Goal: Transaction & Acquisition: Purchase product/service

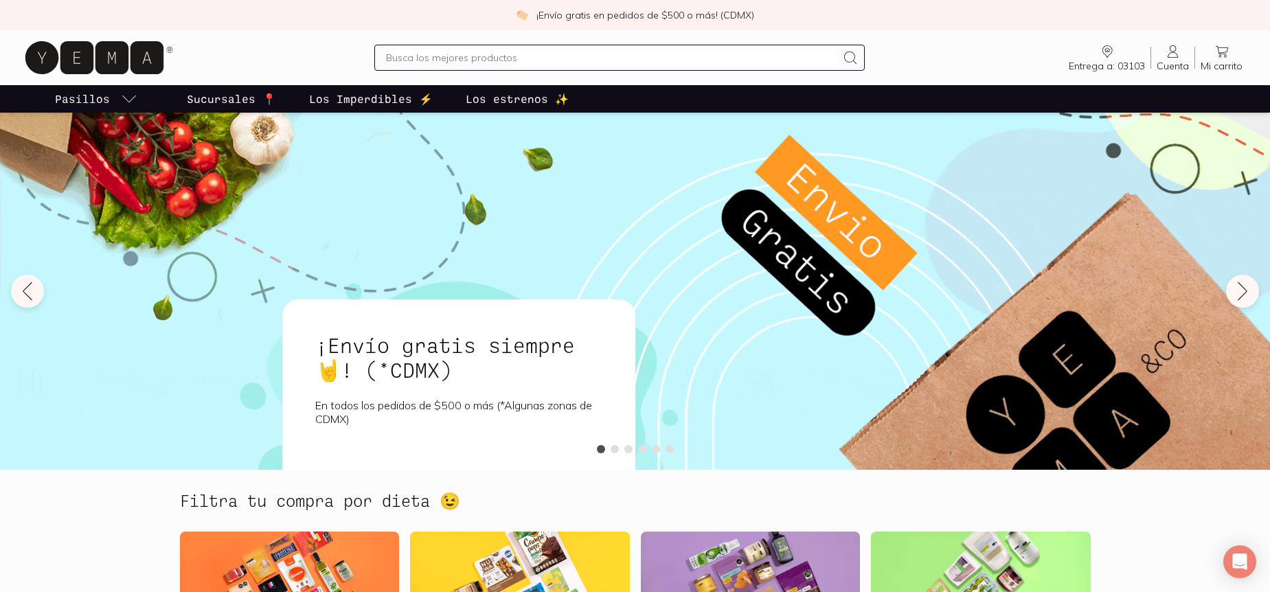
scroll to position [2, 0]
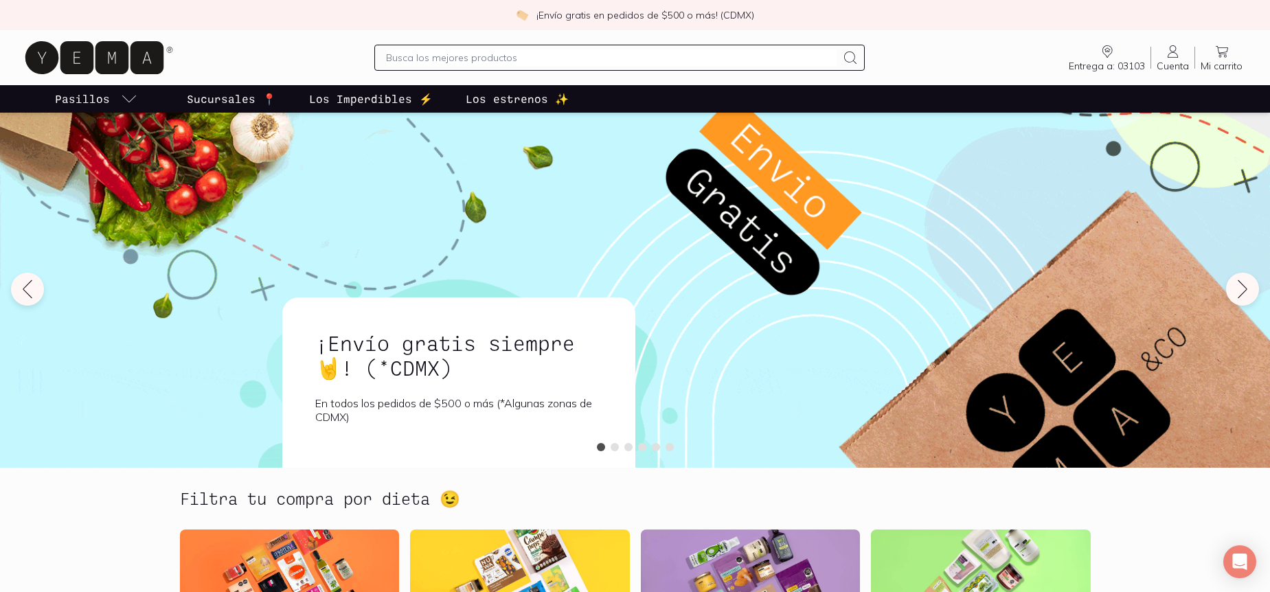
click at [453, 61] on input "text" at bounding box center [611, 57] width 451 height 16
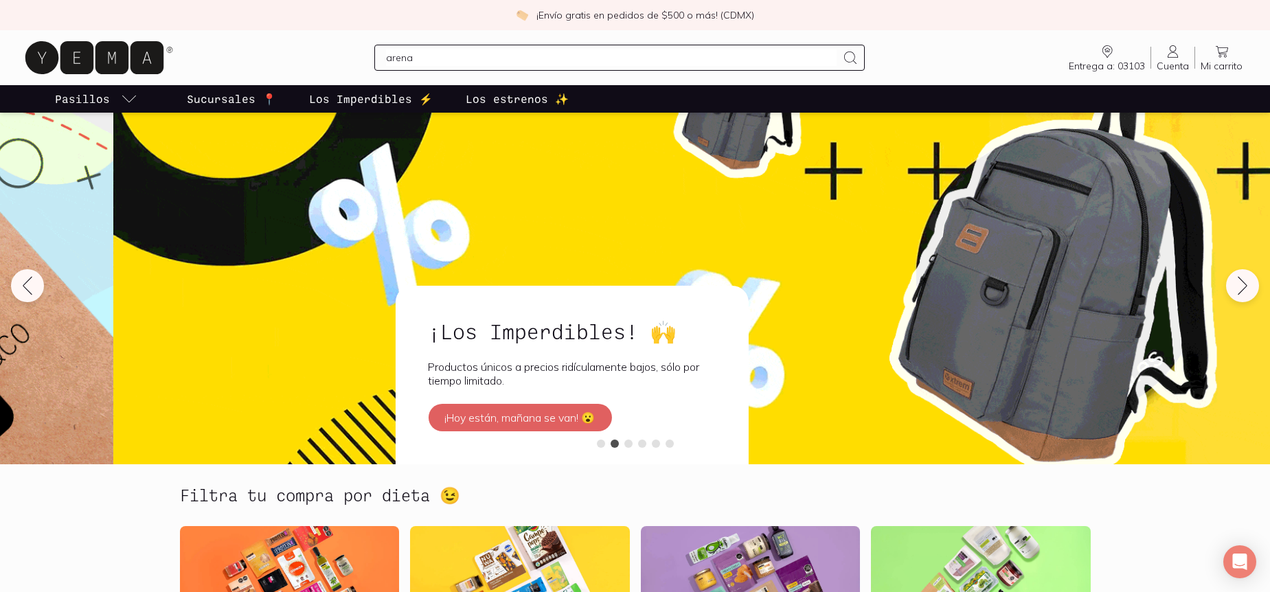
click at [457, 61] on input "arena" at bounding box center [611, 57] width 451 height 16
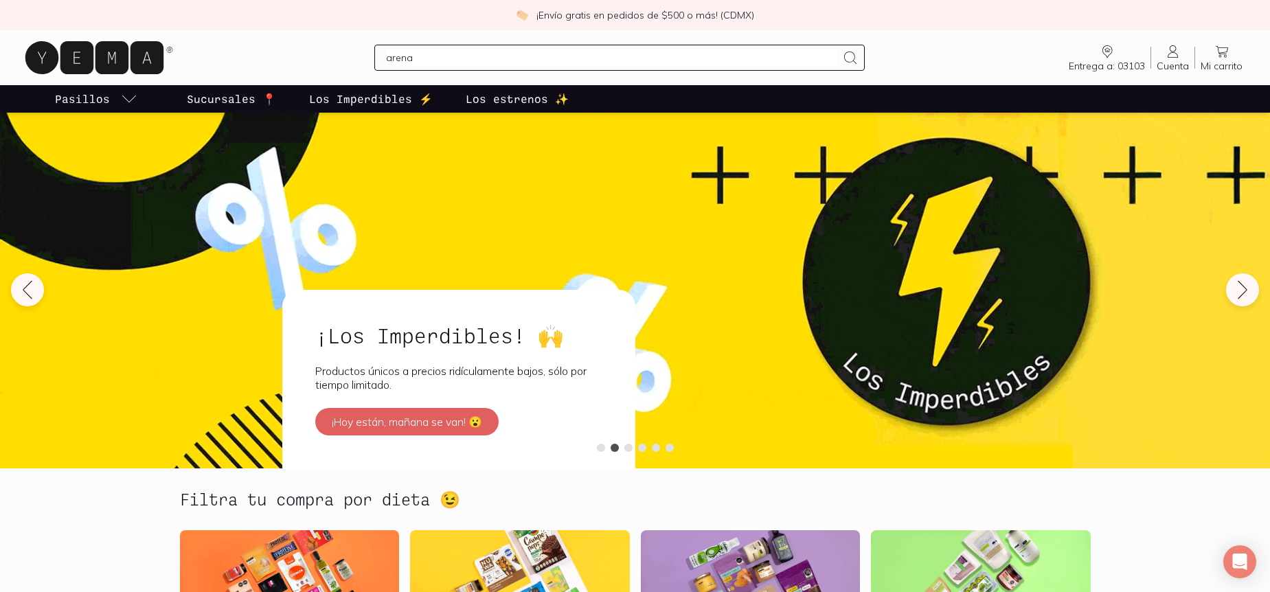
scroll to position [1, 0]
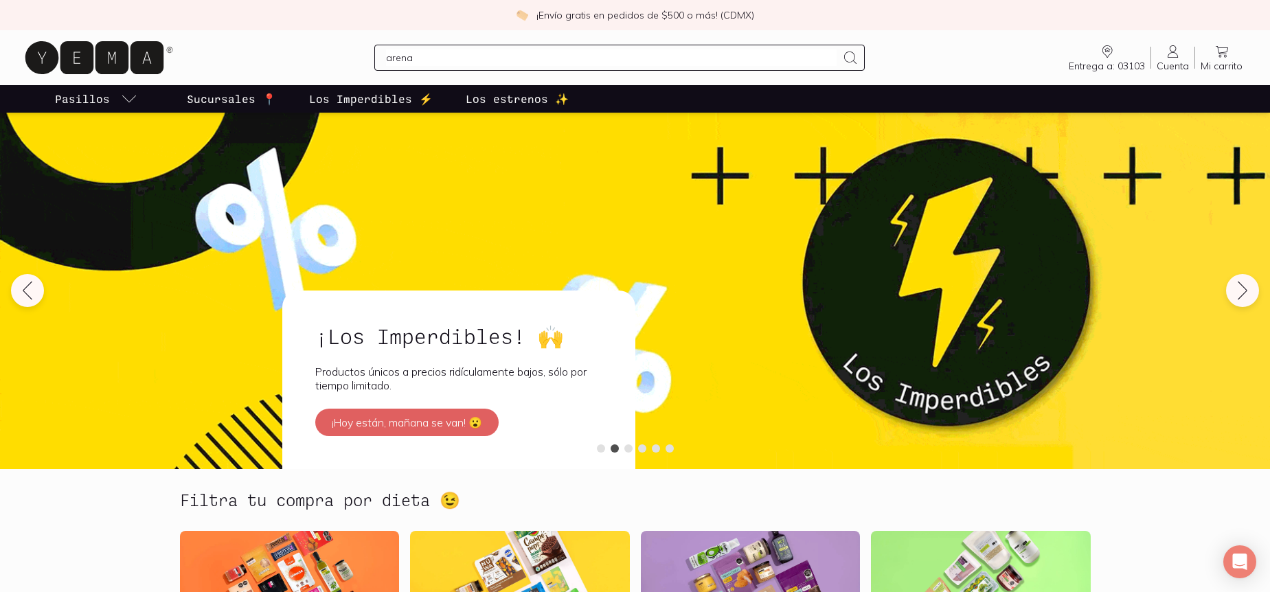
click at [435, 49] on input "arena" at bounding box center [611, 57] width 451 height 16
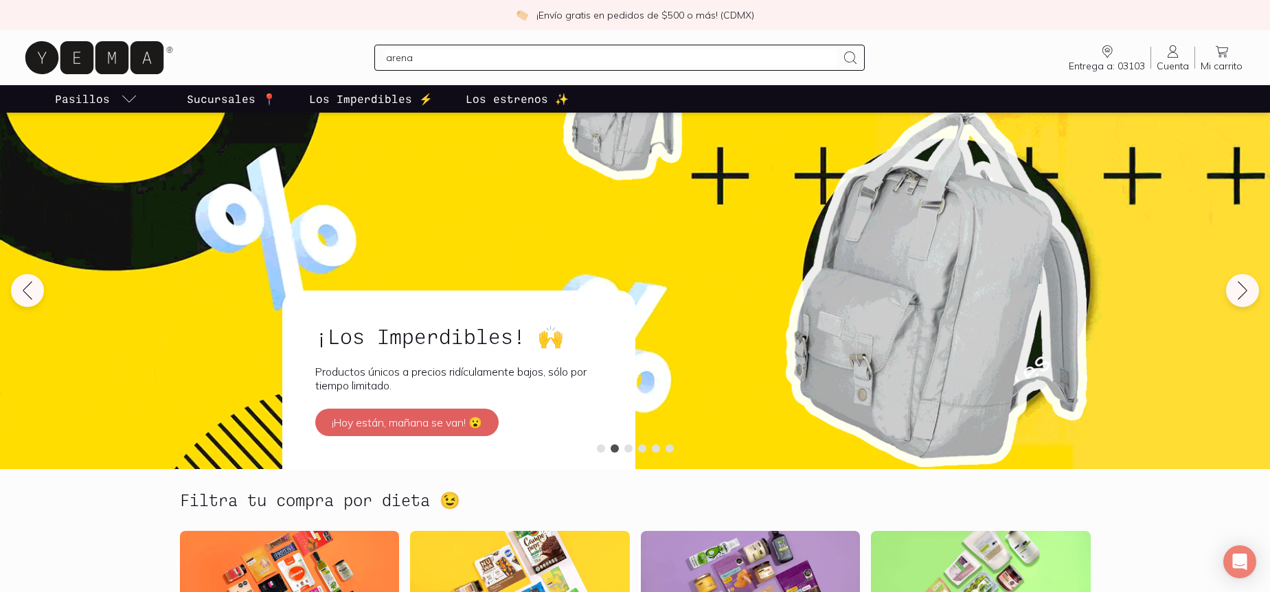
click at [433, 56] on input "arena" at bounding box center [611, 57] width 451 height 16
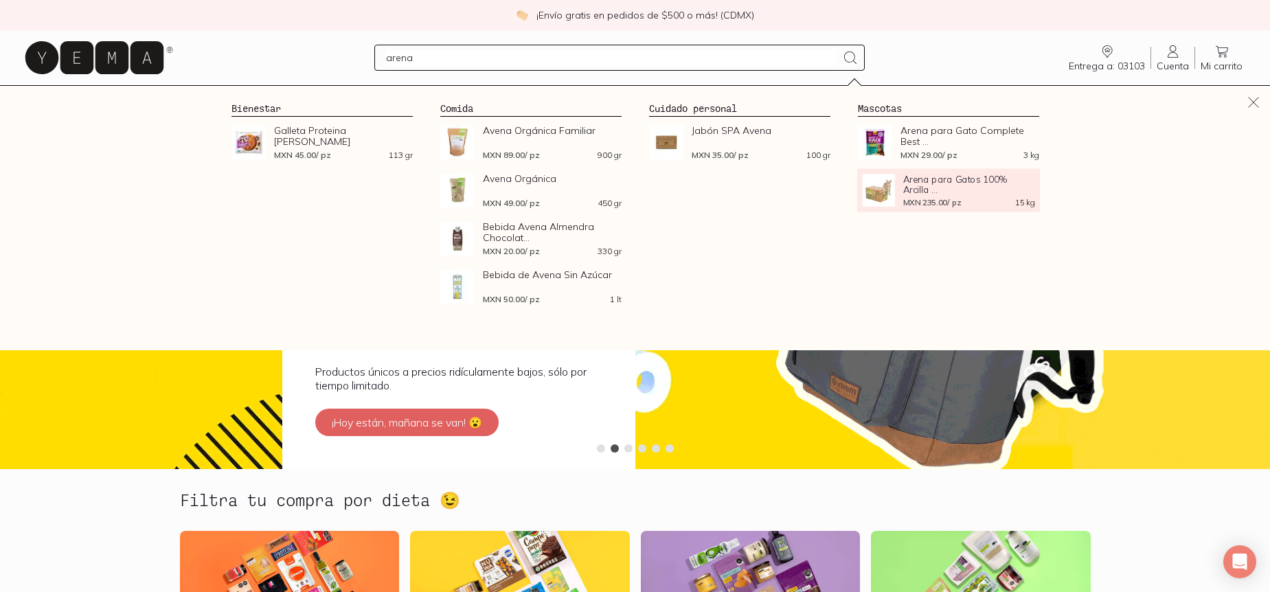
type input "arena"
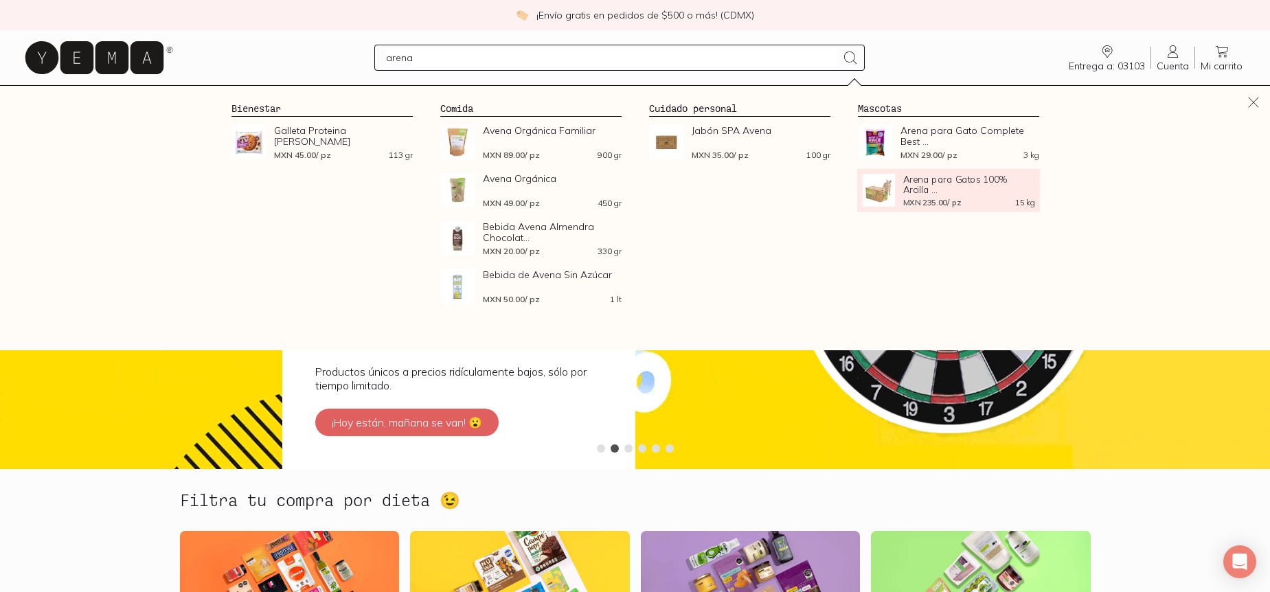
click at [939, 193] on span "Arena para Gatos 100% Arcilla ..." at bounding box center [968, 184] width 132 height 21
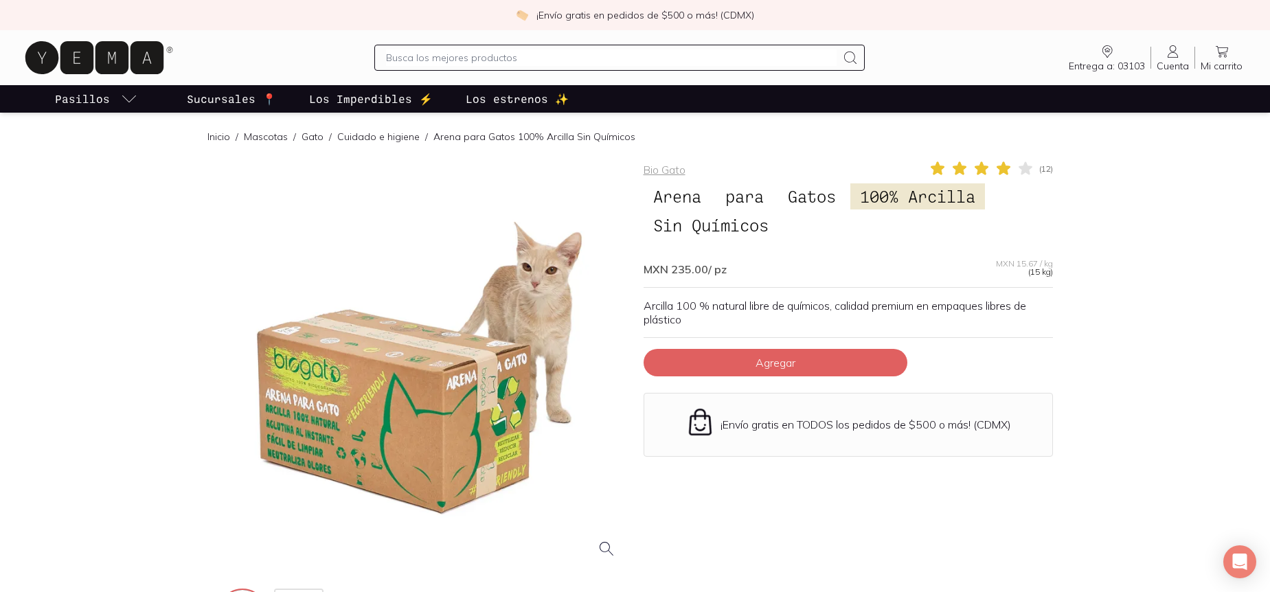
click at [766, 359] on span "Agregar" at bounding box center [775, 363] width 40 height 14
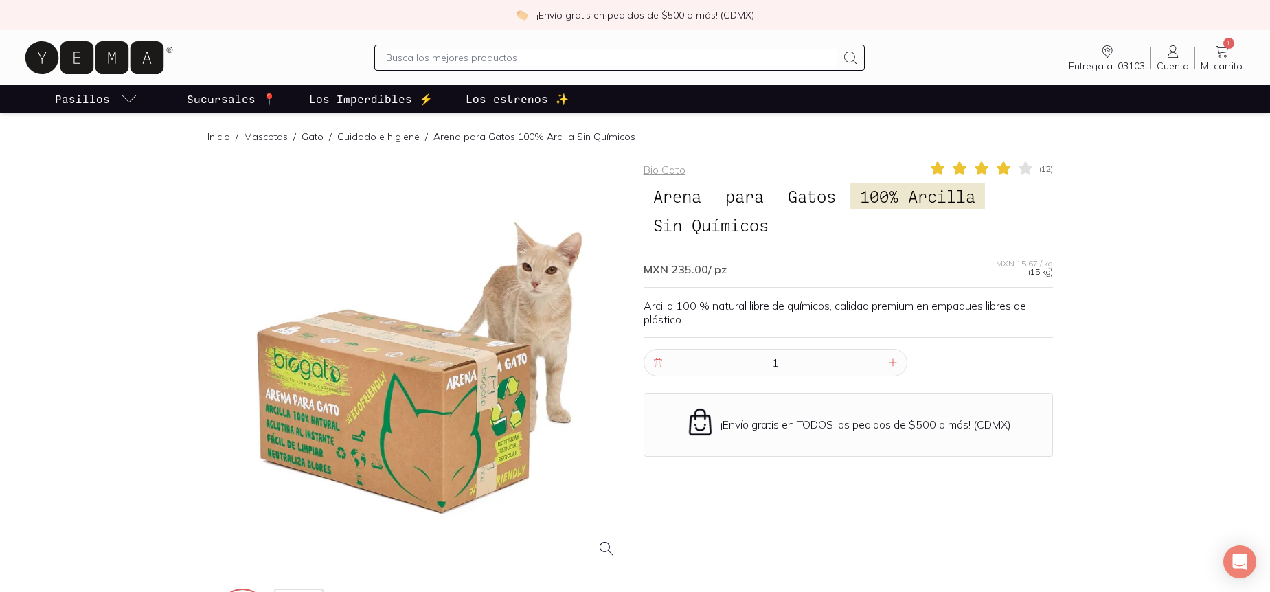
click at [1226, 46] on span "1" at bounding box center [1228, 43] width 11 height 11
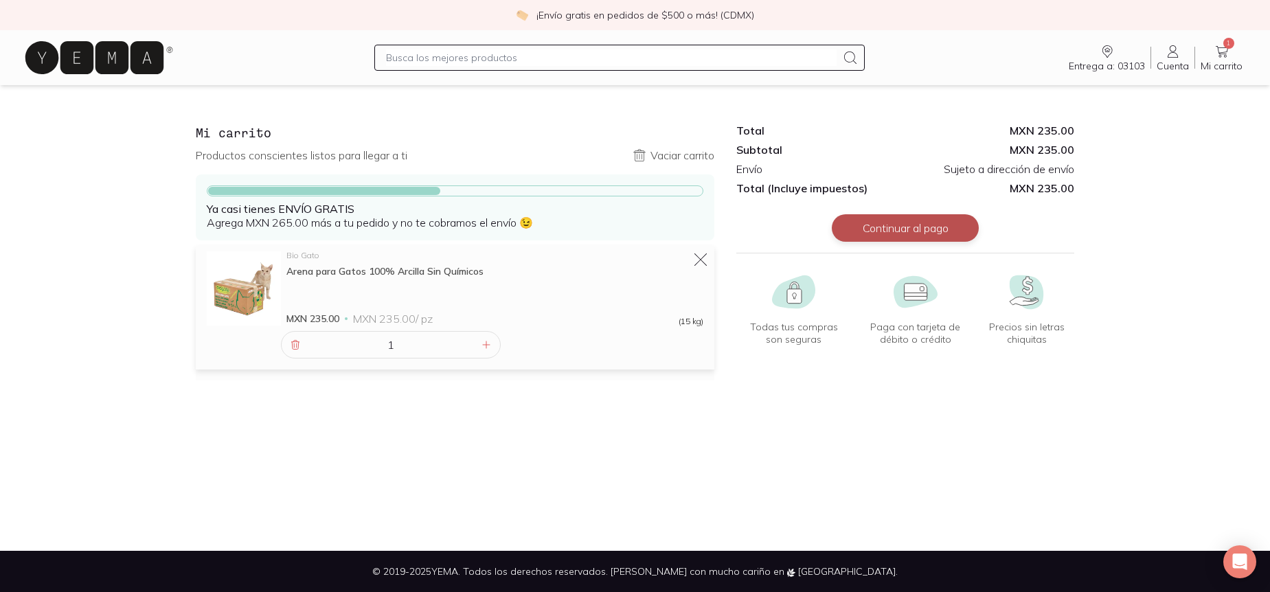
click at [920, 232] on button "Continuar al pago" at bounding box center [905, 227] width 147 height 27
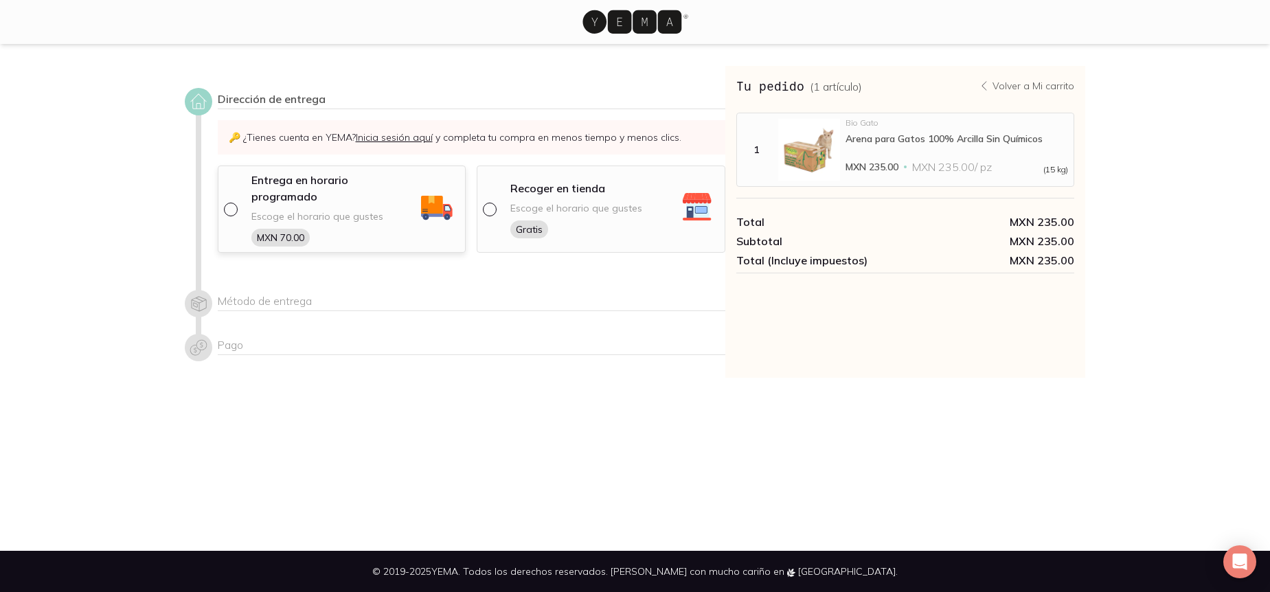
click at [231, 203] on input "radio" at bounding box center [229, 208] width 11 height 11
radio input "true"
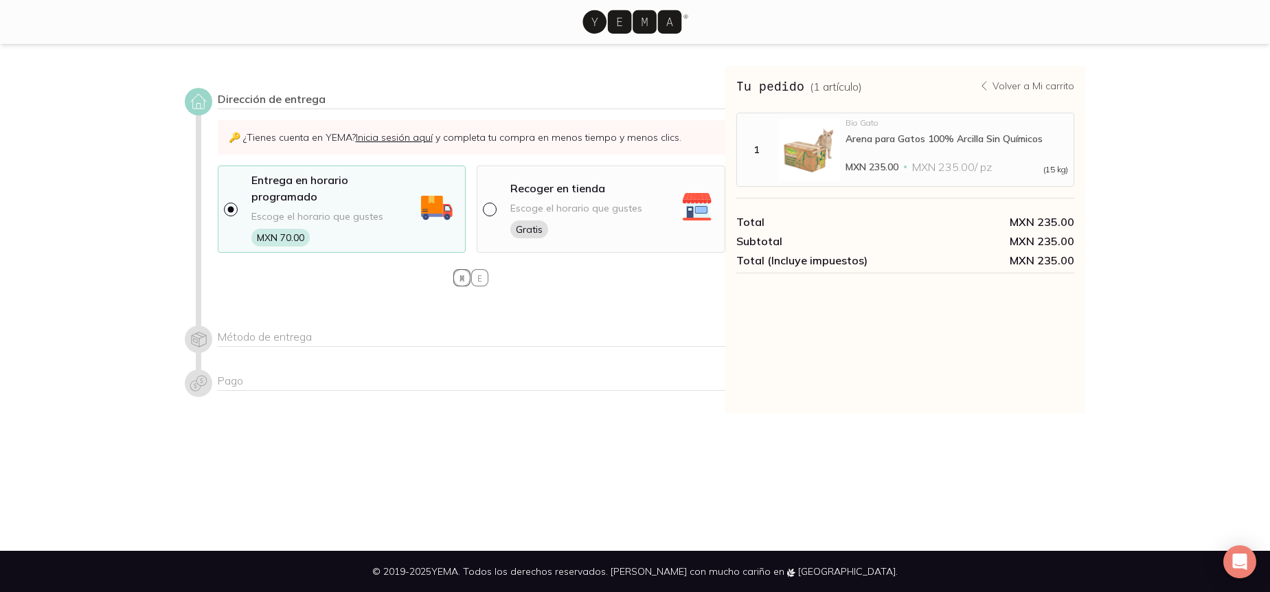
select select "204"
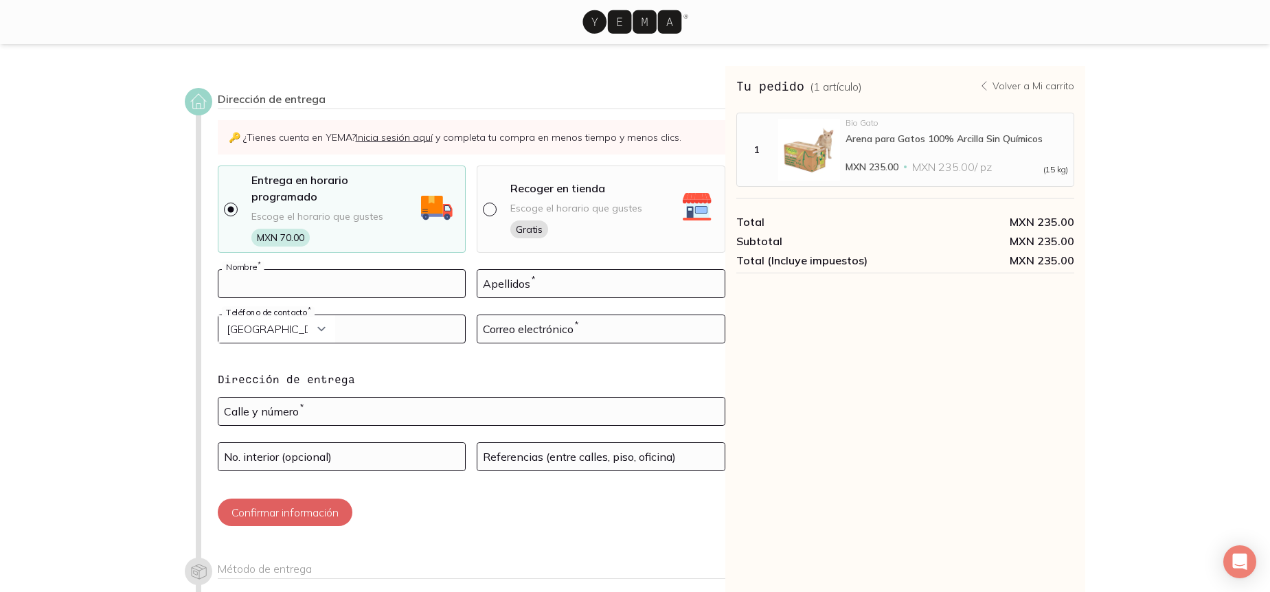
click at [359, 270] on input at bounding box center [341, 283] width 247 height 27
type input "[PERSON_NAME]"
type input "Gallo [PERSON_NAME]"
select select "52"
type input "5614834703"
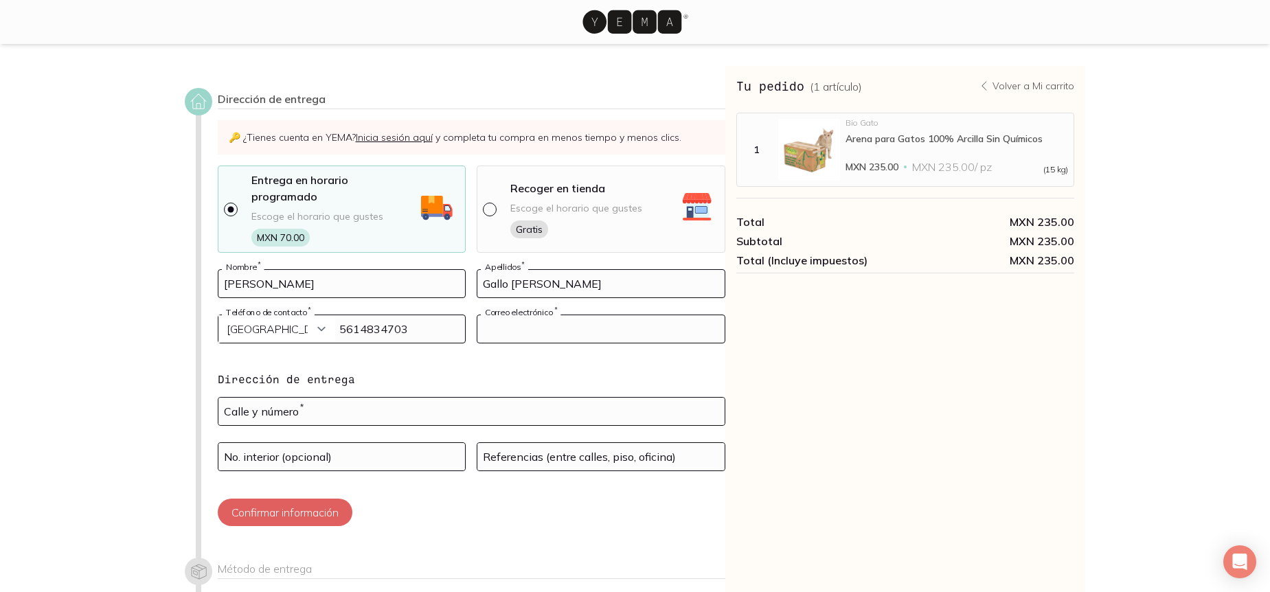
type input "[EMAIL_ADDRESS][DOMAIN_NAME]"
click at [247, 315] on select "Curazao (+5999) [GEOGRAPHIC_DATA] (+1876) [GEOGRAPHIC_DATA][PERSON_NAME][PERSON…" at bounding box center [276, 328] width 117 height 27
click at [306, 315] on select "Curazao (+5999) [GEOGRAPHIC_DATA] (+1876) [GEOGRAPHIC_DATA][PERSON_NAME][PERSON…" at bounding box center [276, 328] width 117 height 27
select select "204"
click at [218, 315] on select "Curazao (+5999) [GEOGRAPHIC_DATA] (+1876) [GEOGRAPHIC_DATA][PERSON_NAME][PERSON…" at bounding box center [276, 328] width 117 height 27
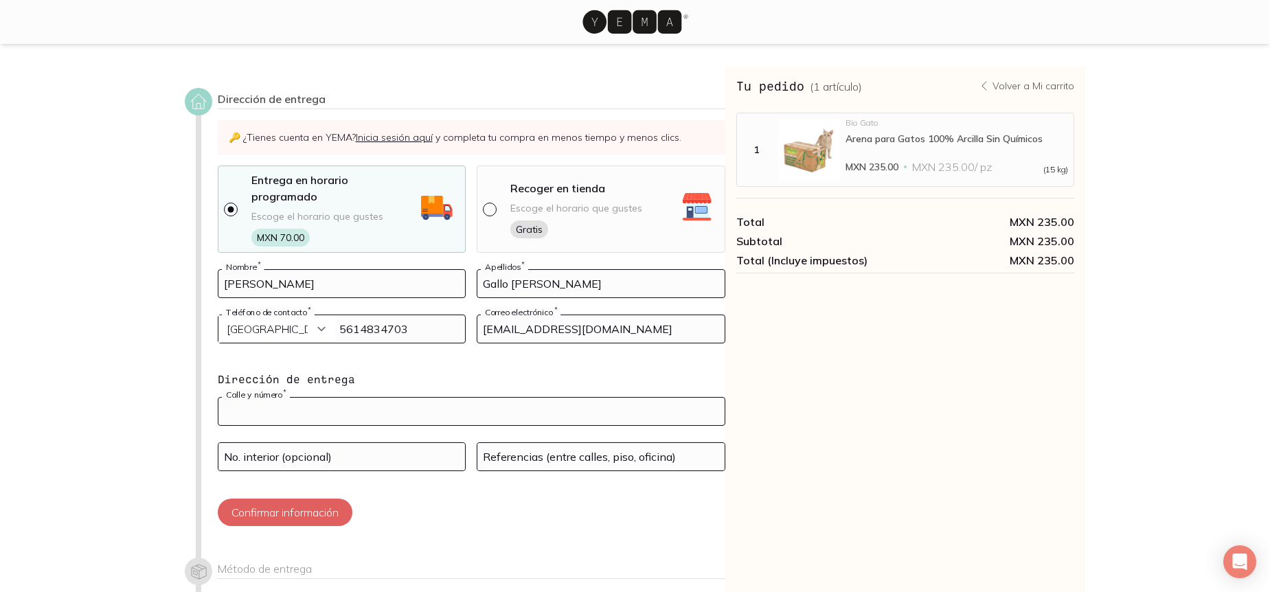
click at [323, 400] on input "text" at bounding box center [471, 411] width 506 height 27
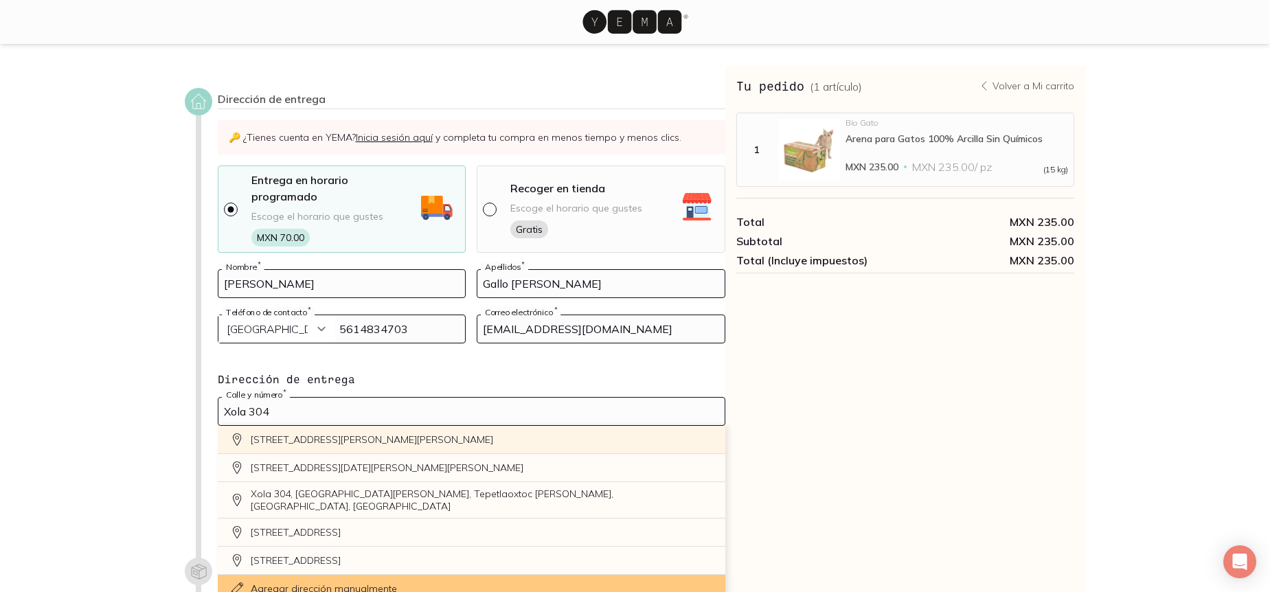
click at [348, 426] on div "[STREET_ADDRESS][PERSON_NAME][PERSON_NAME]" at bounding box center [472, 440] width 508 height 28
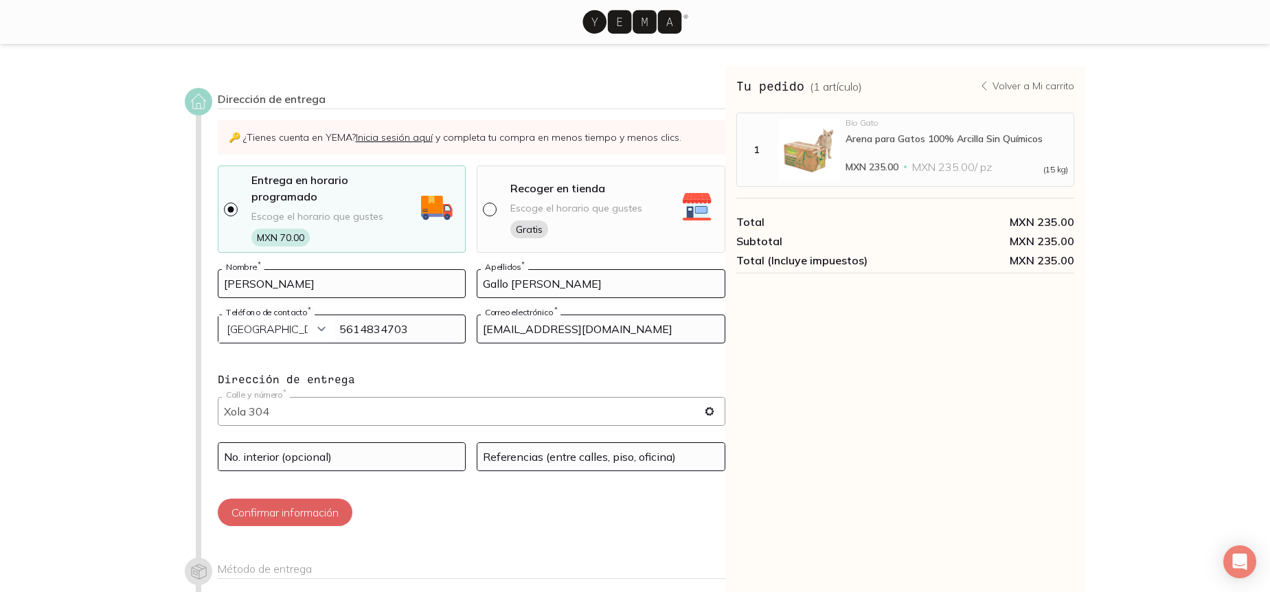
type input "[STREET_ADDRESS][PERSON_NAME][PERSON_NAME][PERSON_NAME]"
click at [333, 443] on input at bounding box center [341, 456] width 247 height 27
type input "a2 201"
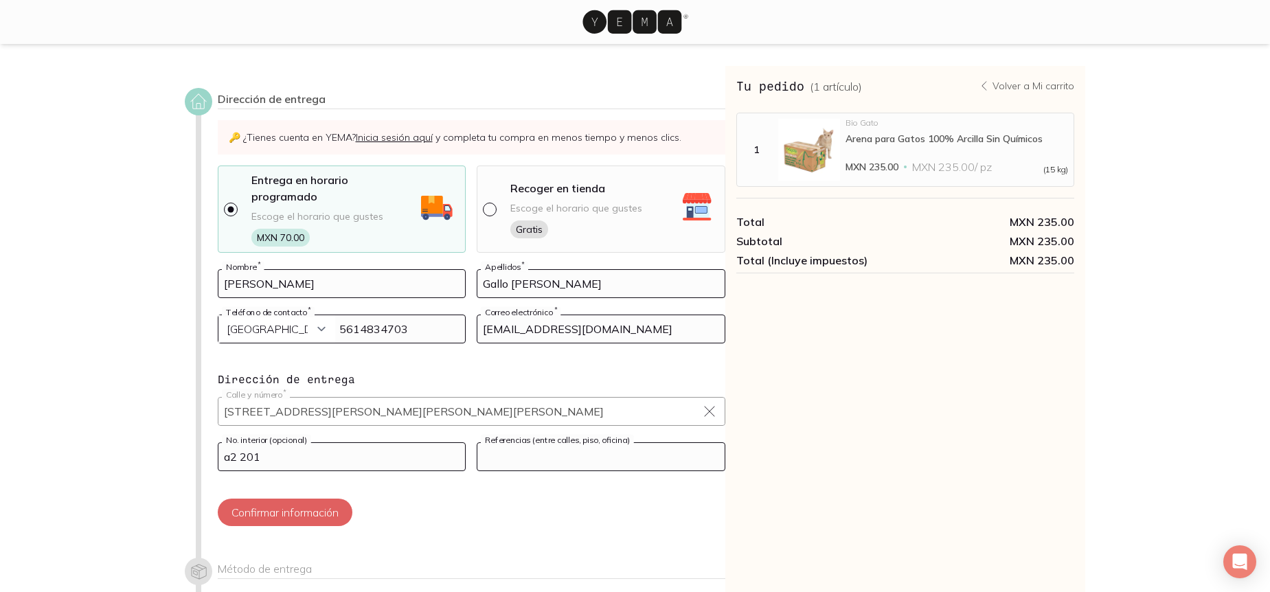
click at [531, 443] on input at bounding box center [600, 456] width 247 height 27
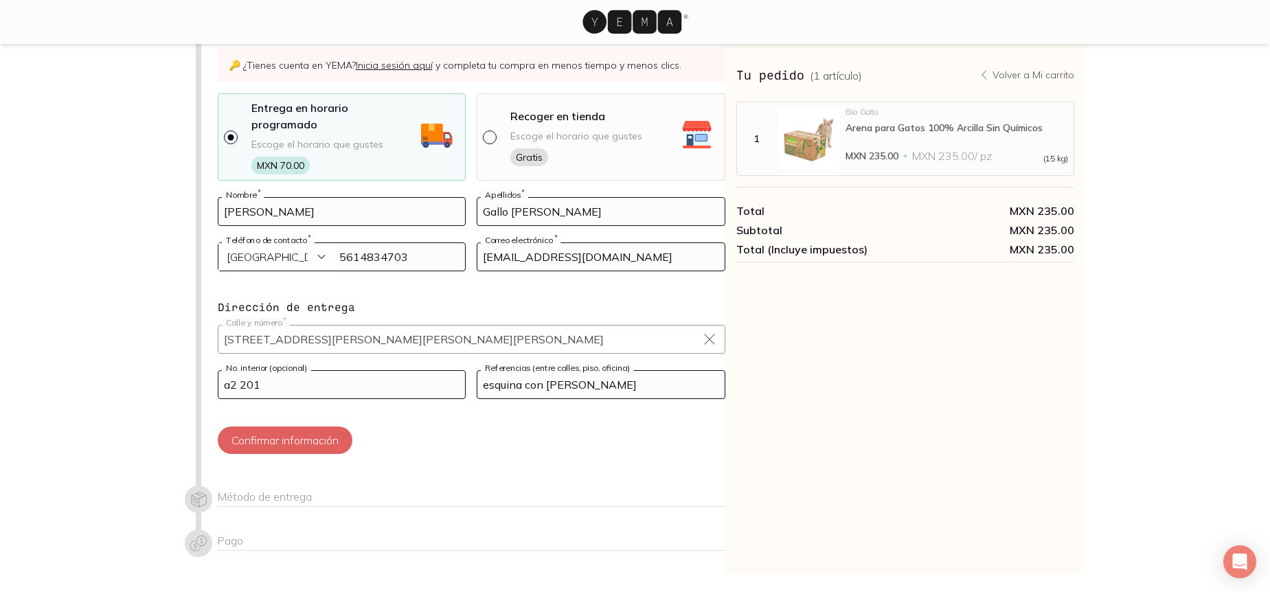
scroll to position [73, 0]
type input "esquina con [PERSON_NAME]"
click at [311, 426] on button "Confirmar información" at bounding box center [285, 439] width 135 height 27
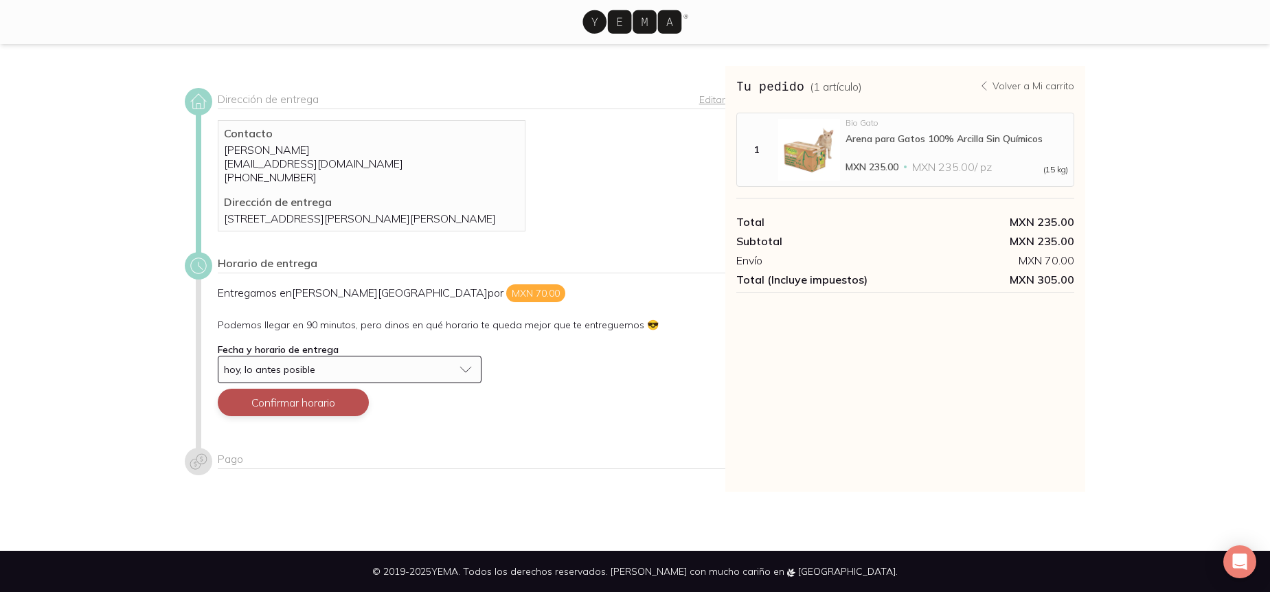
click at [315, 416] on button "Confirmar horario" at bounding box center [293, 402] width 151 height 27
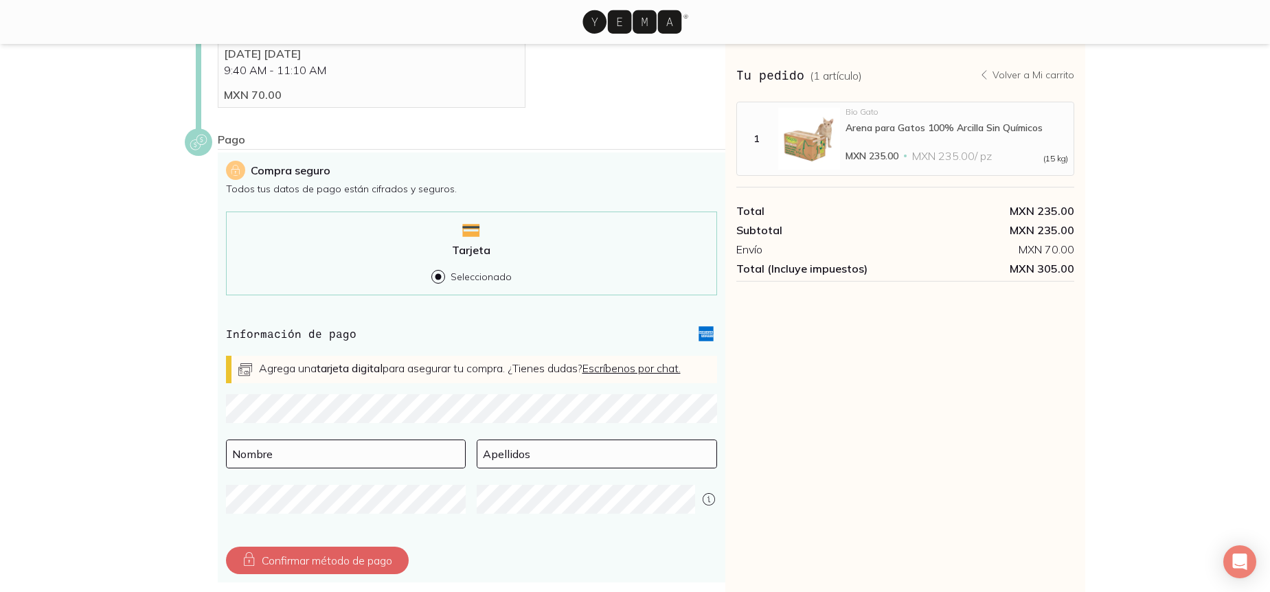
scroll to position [243, 0]
click at [409, 460] on input at bounding box center [346, 454] width 239 height 27
type input "[PERSON_NAME]"
click at [297, 468] on input at bounding box center [346, 454] width 239 height 27
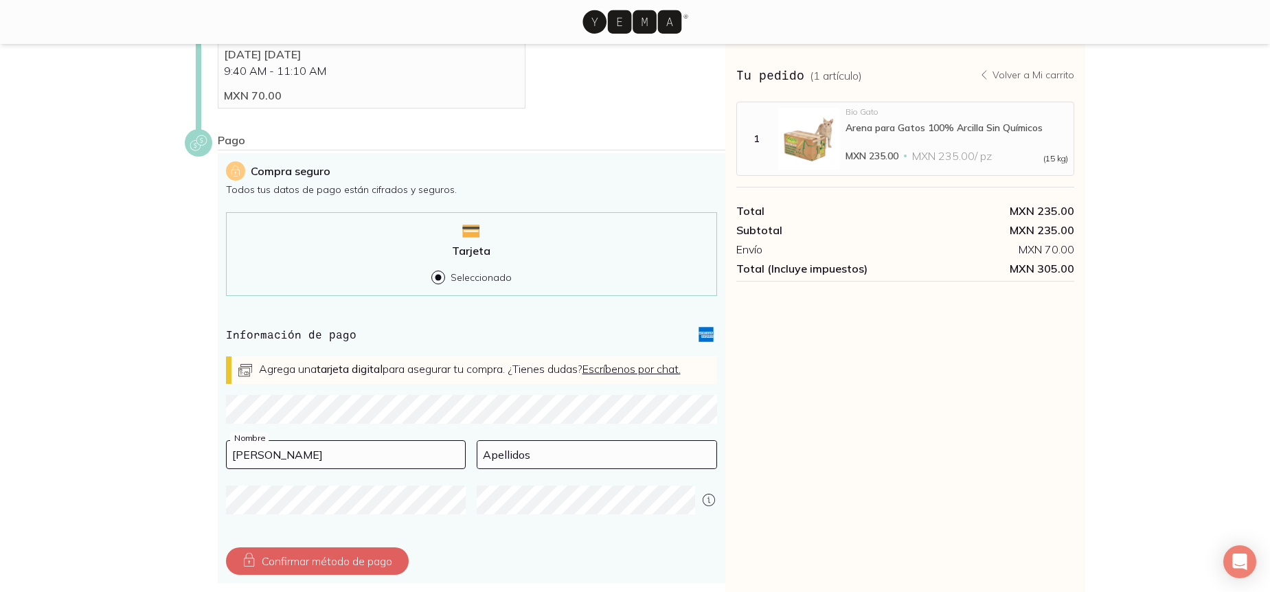
type input "[PERSON_NAME]"
click at [299, 462] on input "[PERSON_NAME]" at bounding box center [346, 454] width 239 height 27
click at [540, 468] on input at bounding box center [596, 454] width 239 height 27
click at [549, 468] on input at bounding box center [596, 454] width 239 height 27
type input "Gallo [PERSON_NAME]"
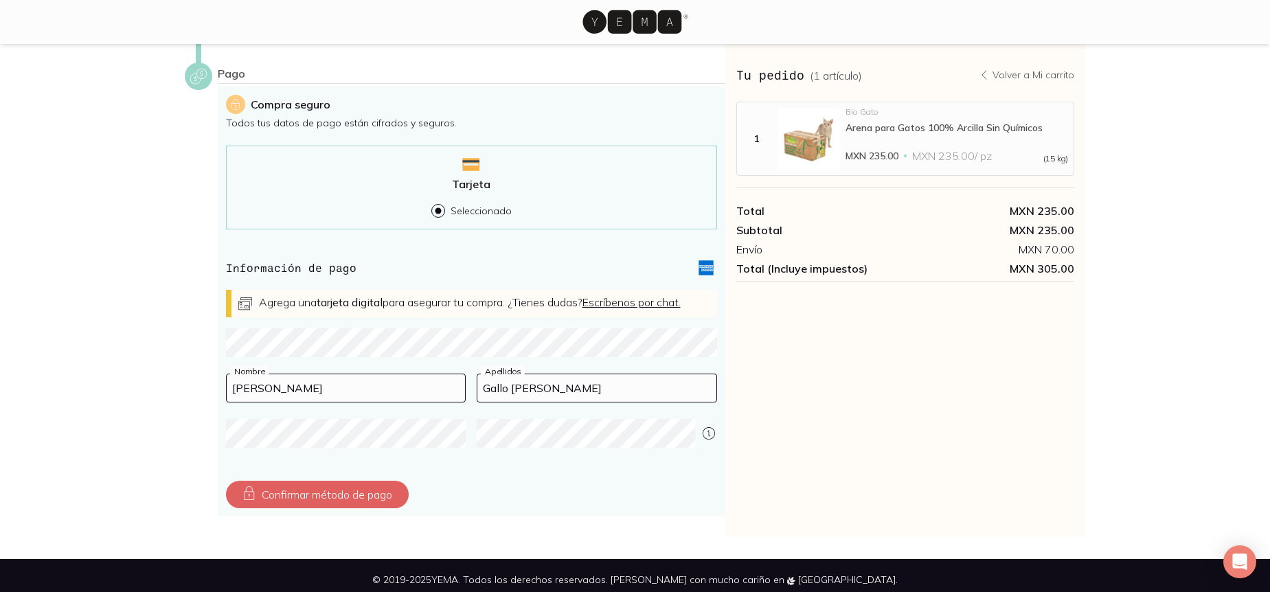
scroll to position [319, 0]
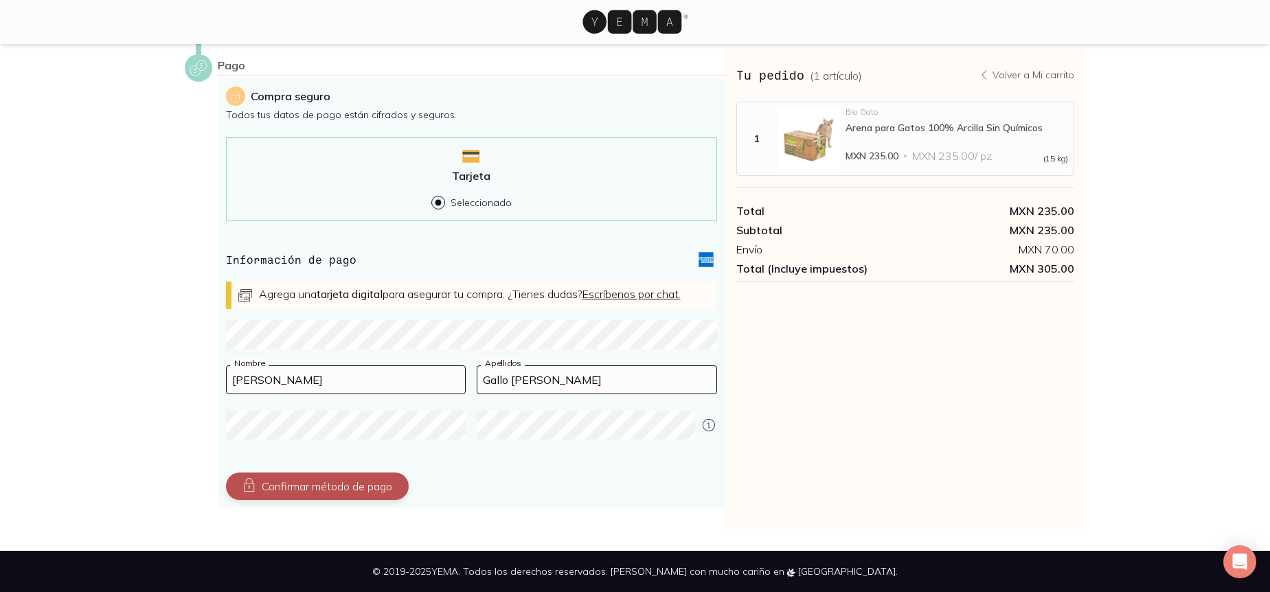
click at [352, 497] on button "Confirmar método de pago" at bounding box center [317, 486] width 183 height 27
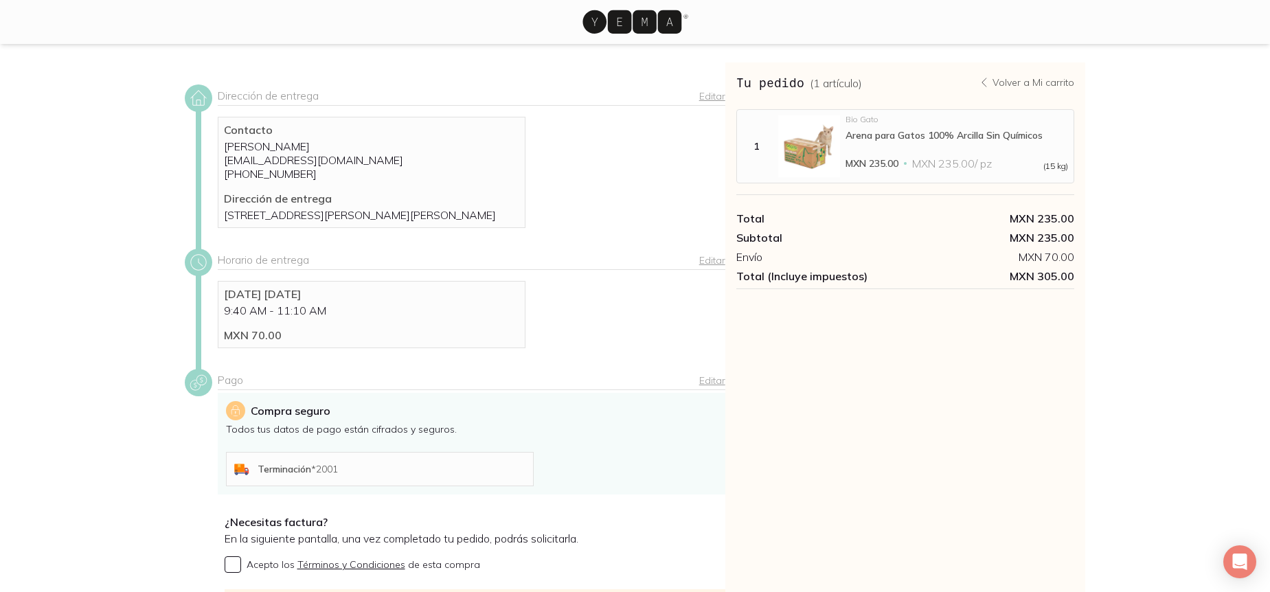
scroll to position [182, 0]
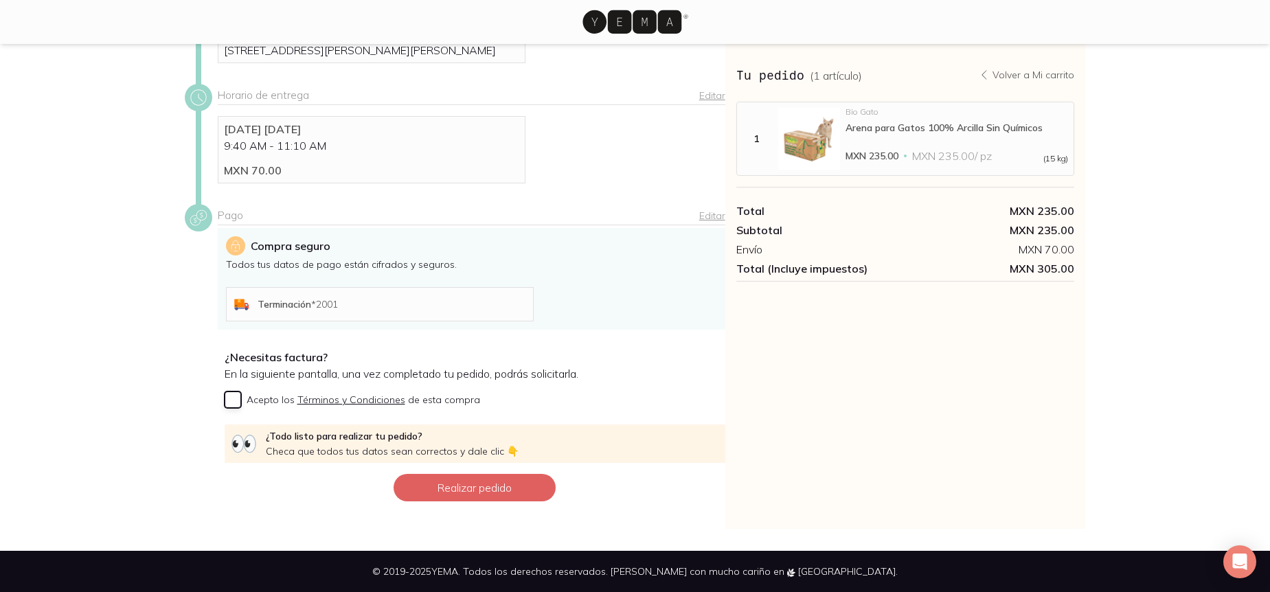
click at [234, 398] on input "Acepto los Términos y Condiciones de esta compra" at bounding box center [233, 399] width 16 height 16
checkbox input "true"
click at [448, 492] on button "Realizar pedido" at bounding box center [475, 487] width 162 height 27
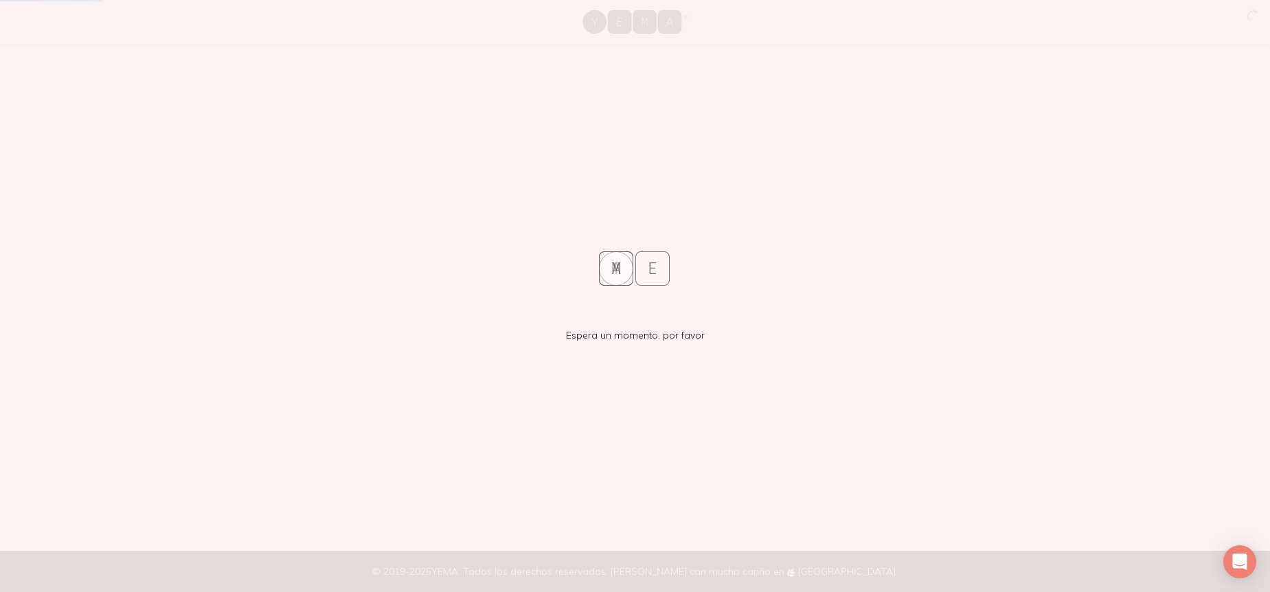
scroll to position [0, 0]
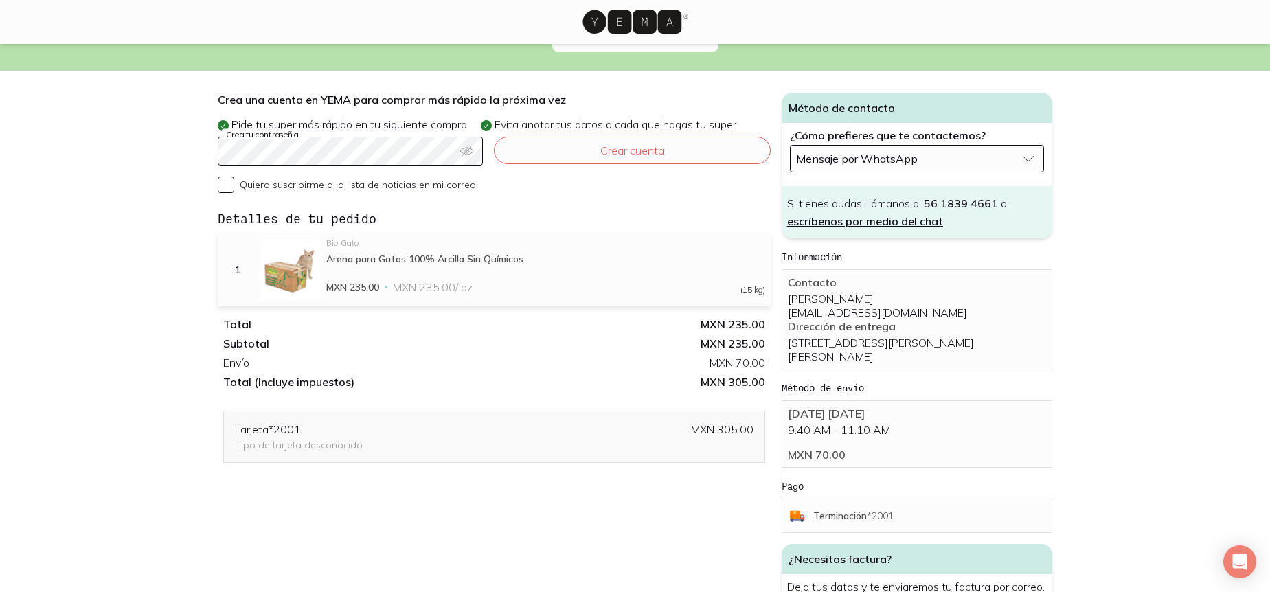
scroll to position [59, 0]
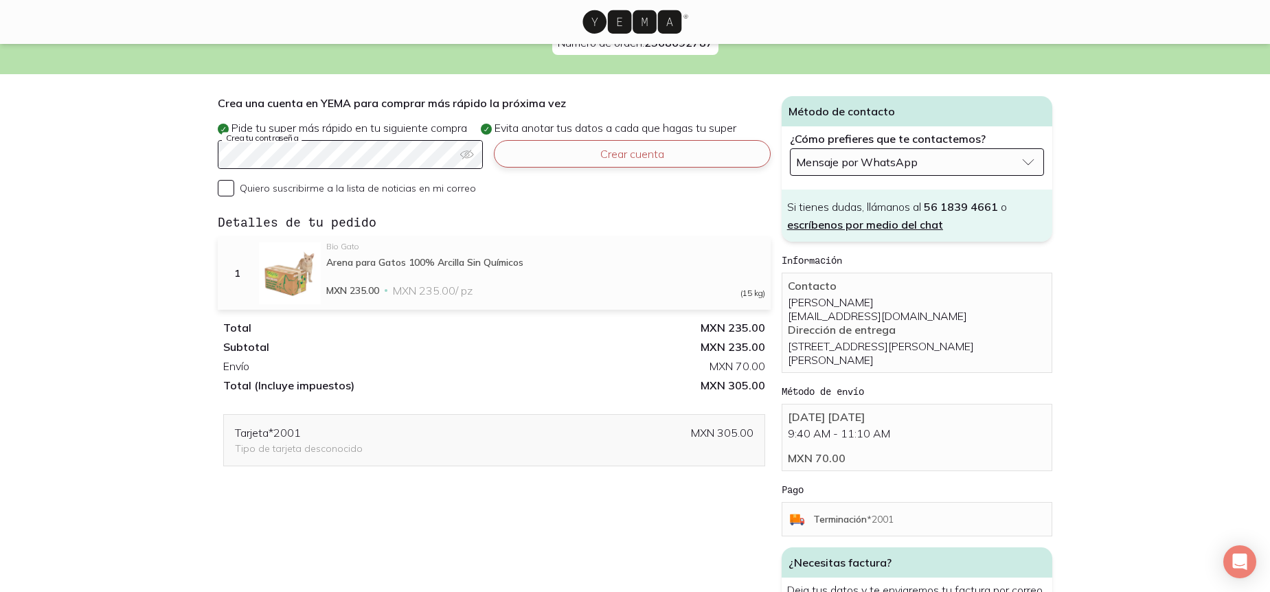
click at [561, 151] on button "Crear cuenta" at bounding box center [632, 153] width 277 height 27
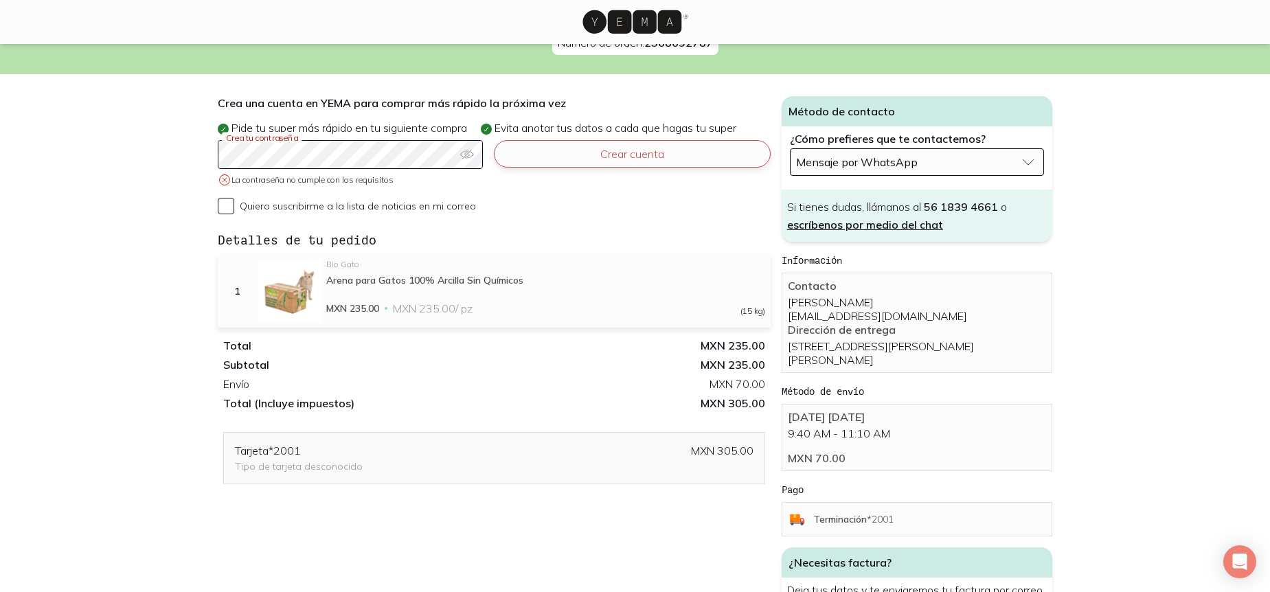
click at [614, 148] on button "Crear cuenta" at bounding box center [632, 153] width 277 height 27
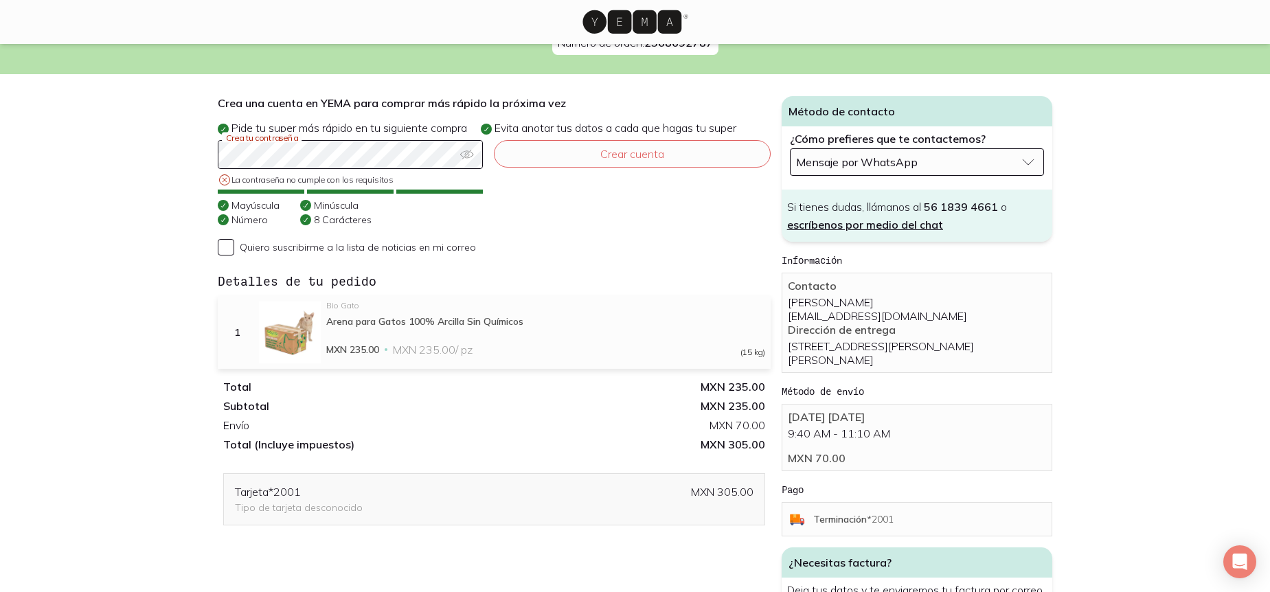
click at [470, 152] on icon "button" at bounding box center [467, 155] width 14 height 14
click at [580, 160] on button "Crear cuenta" at bounding box center [632, 153] width 277 height 27
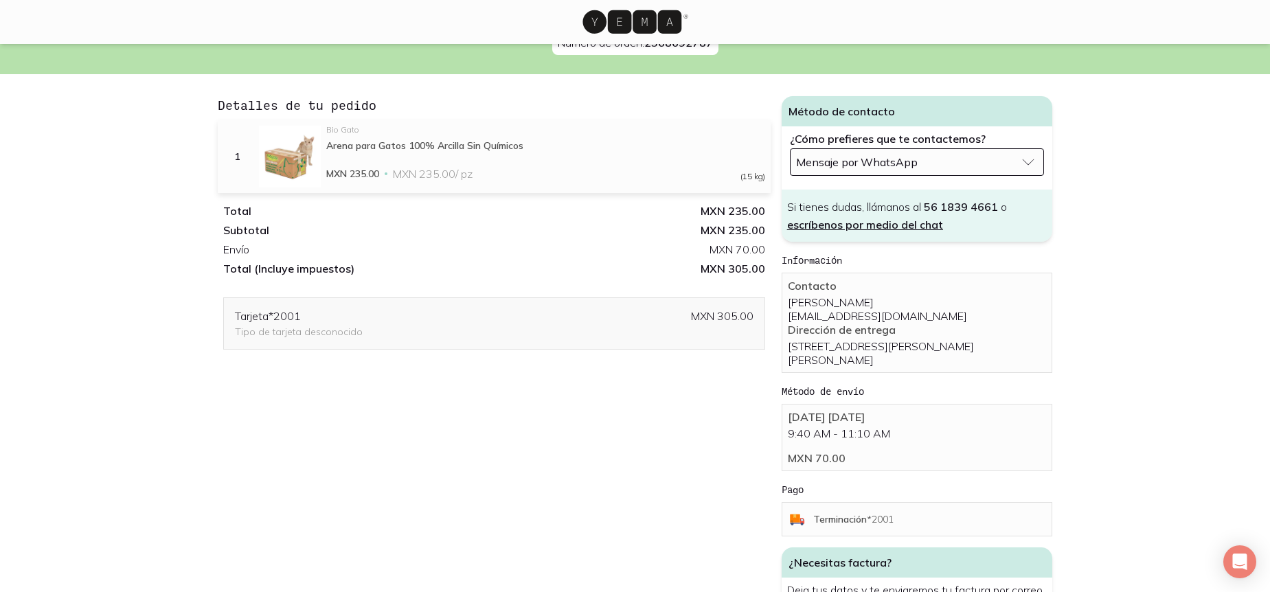
scroll to position [0, 0]
